Goal: Check status: Check status

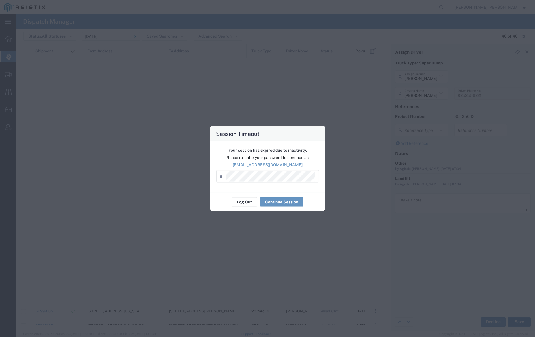
scroll to position [397, 0]
click at [249, 202] on button "Log Out" at bounding box center [244, 201] width 25 height 9
